Goal: Navigation & Orientation: Find specific page/section

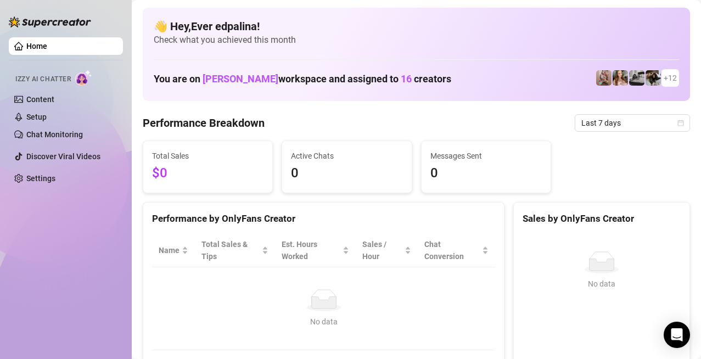
click at [47, 50] on link "Home" at bounding box center [36, 46] width 21 height 9
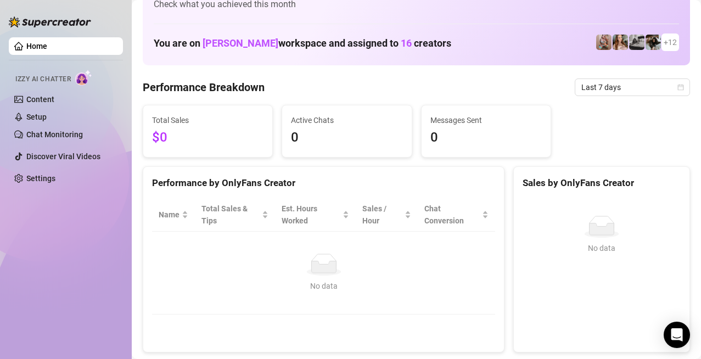
scroll to position [55, 0]
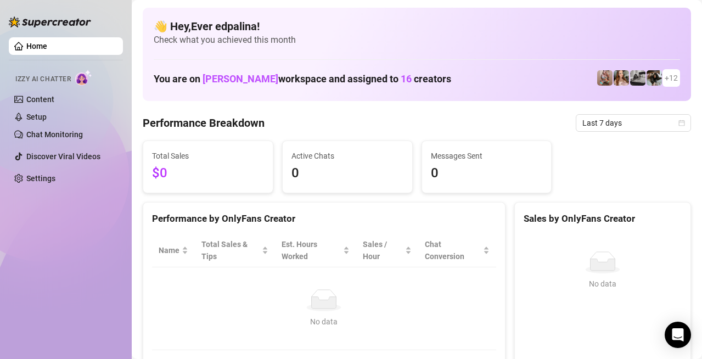
click at [155, 56] on div "👋 Hey, Ever edpalina ! Check what you achieved this month You are on Jackson wo…" at bounding box center [417, 54] width 549 height 93
